Goal: Find specific page/section: Find specific page/section

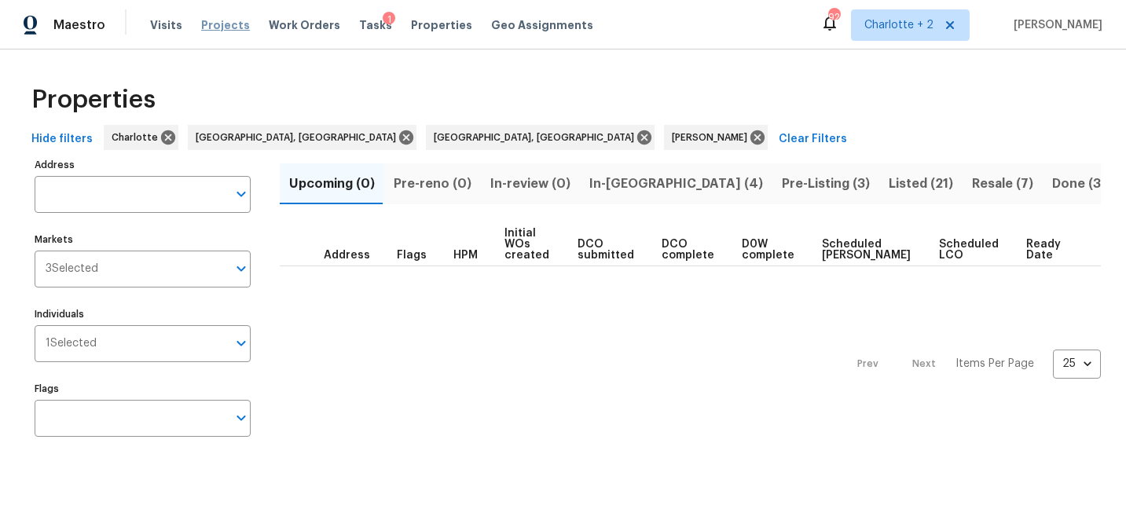
click at [211, 25] on span "Projects" at bounding box center [225, 25] width 49 height 16
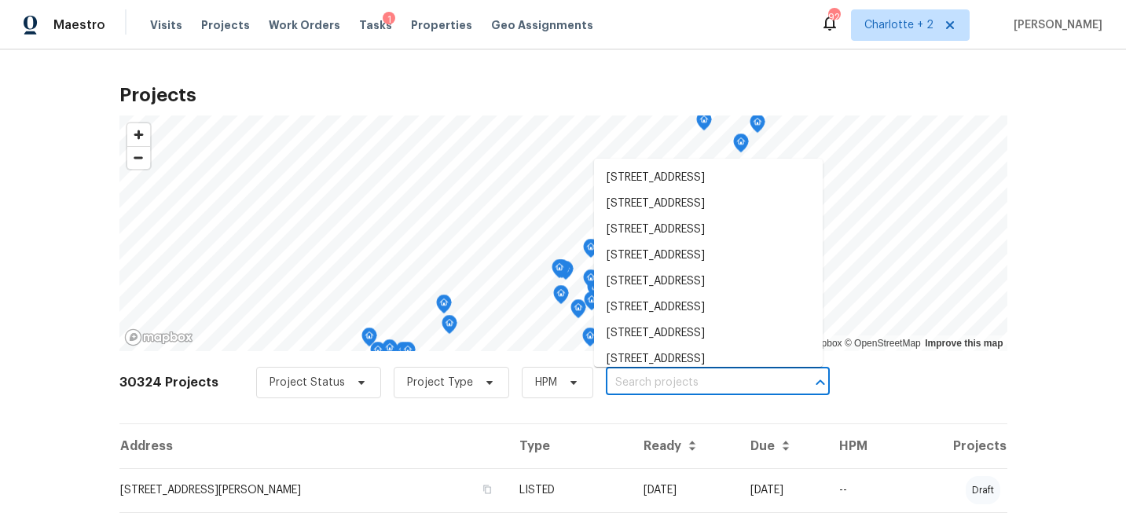
click at [652, 382] on input "text" at bounding box center [696, 383] width 180 height 24
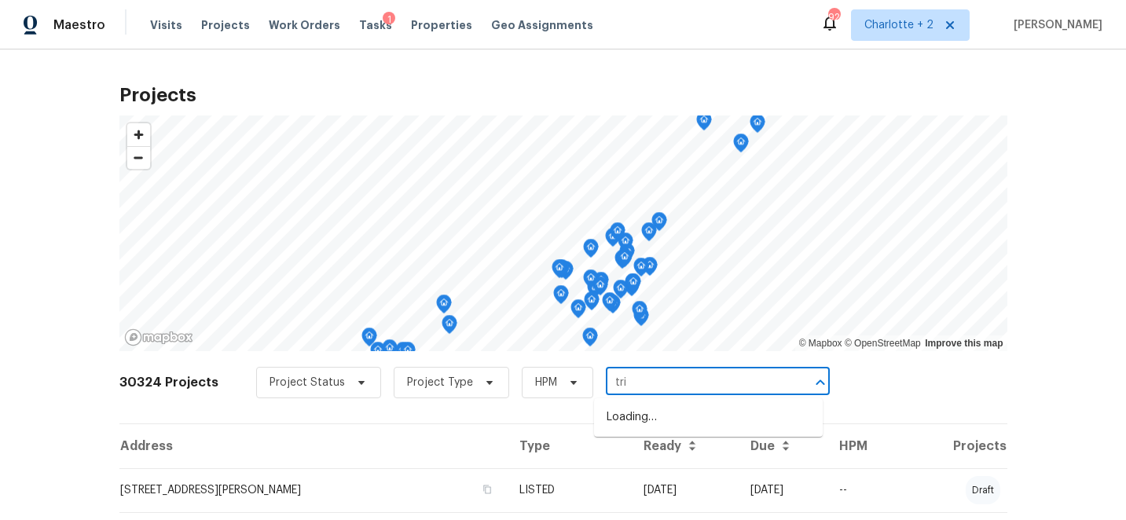
type input "trim"
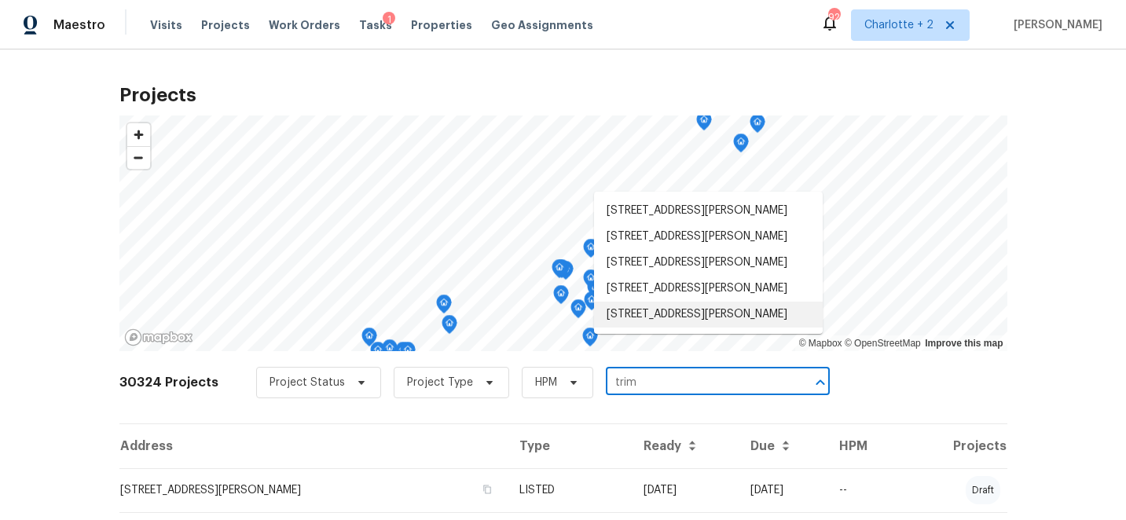
click at [705, 328] on li "310 Trimble Dr, Elon, NC 27244" at bounding box center [708, 315] width 229 height 26
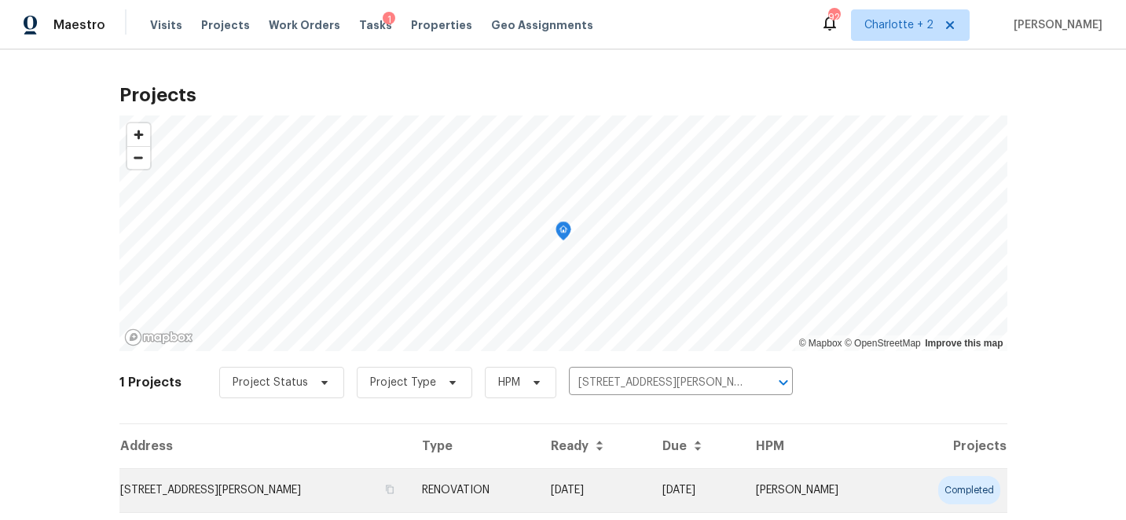
click at [742, 500] on td "08/29/25" at bounding box center [696, 490] width 93 height 44
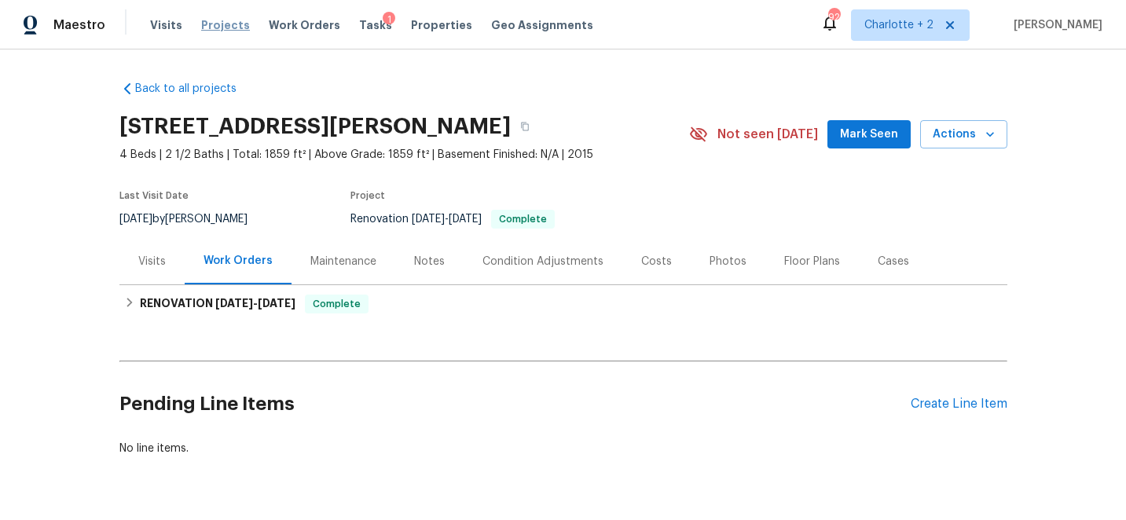
click at [224, 26] on span "Projects" at bounding box center [225, 25] width 49 height 16
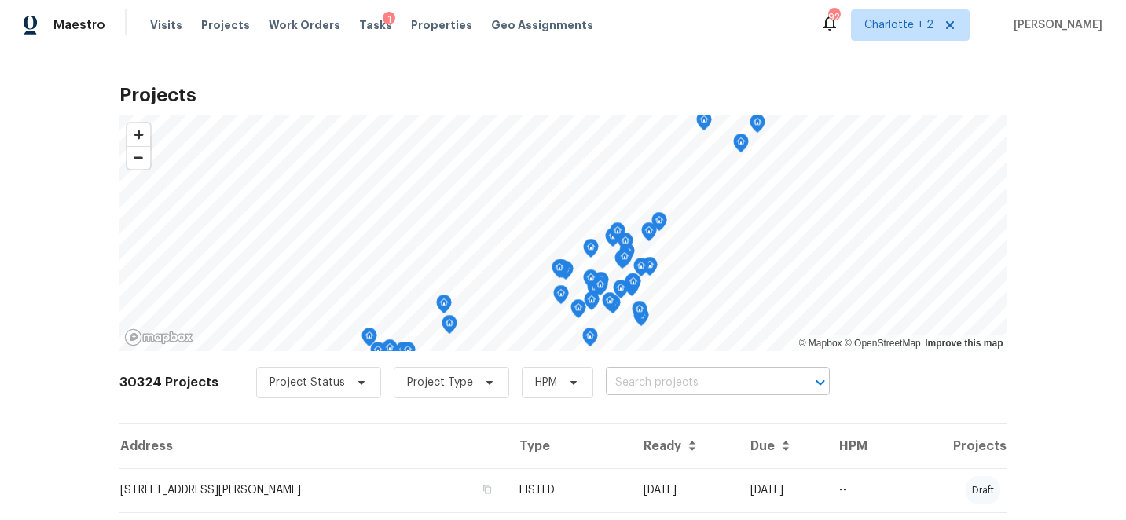
click at [637, 382] on input "text" at bounding box center [696, 383] width 180 height 24
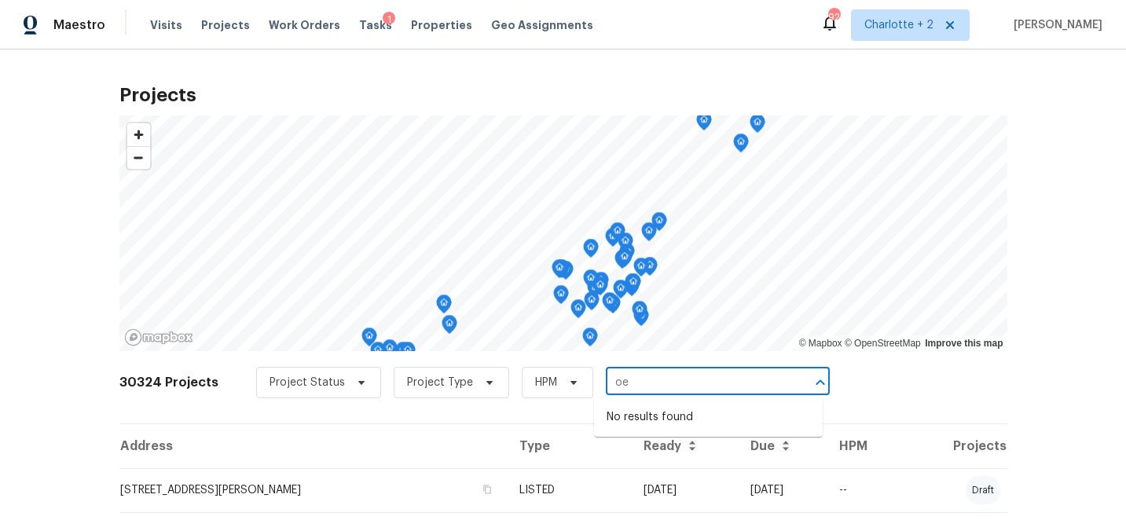
type input "o"
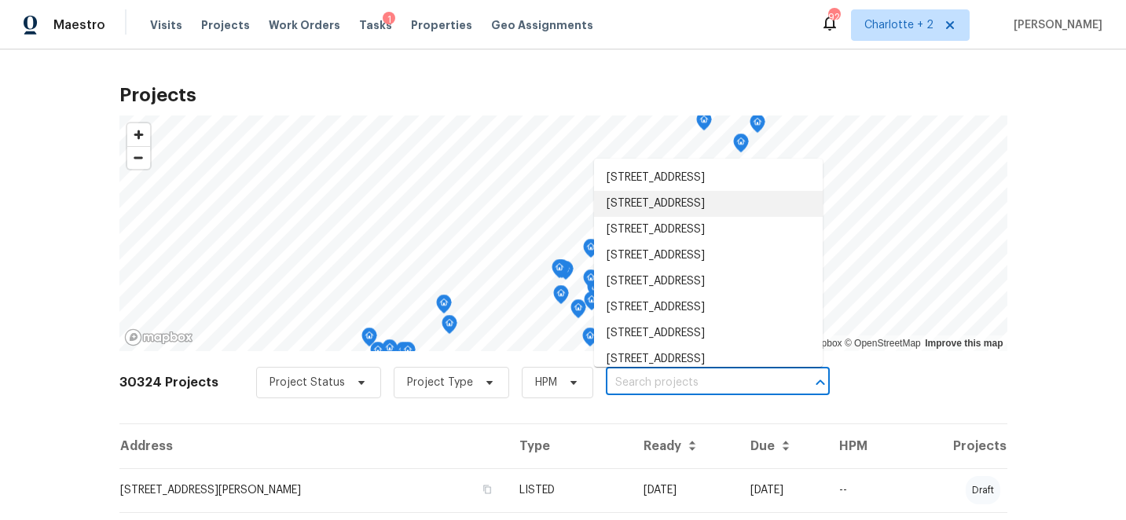
click at [783, 20] on div "Maestro Visits Projects Work Orders Tasks 1 Properties Geo Assignments 92 Charl…" at bounding box center [563, 24] width 1126 height 49
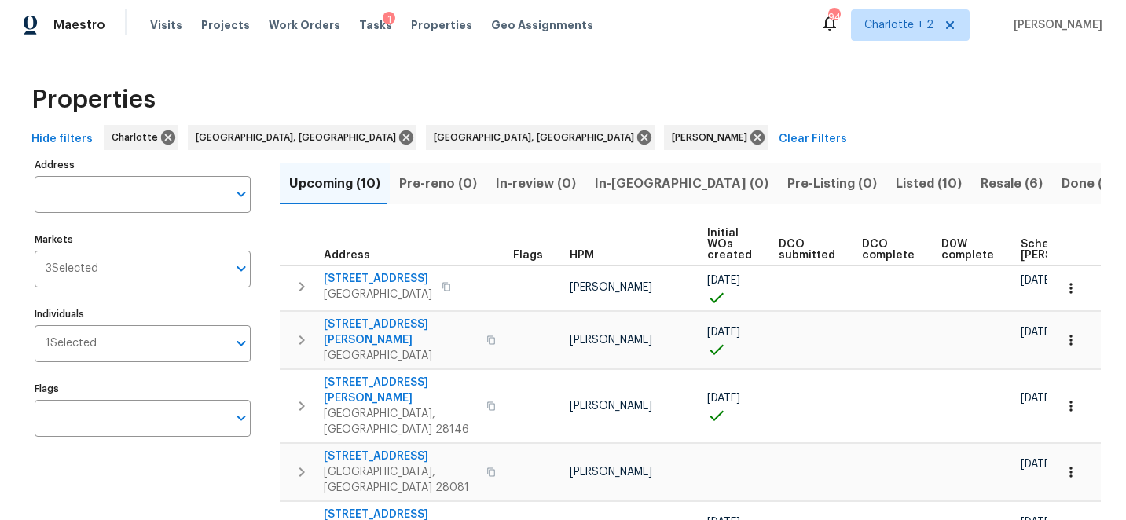
scroll to position [0, 66]
